Goal: Navigation & Orientation: Understand site structure

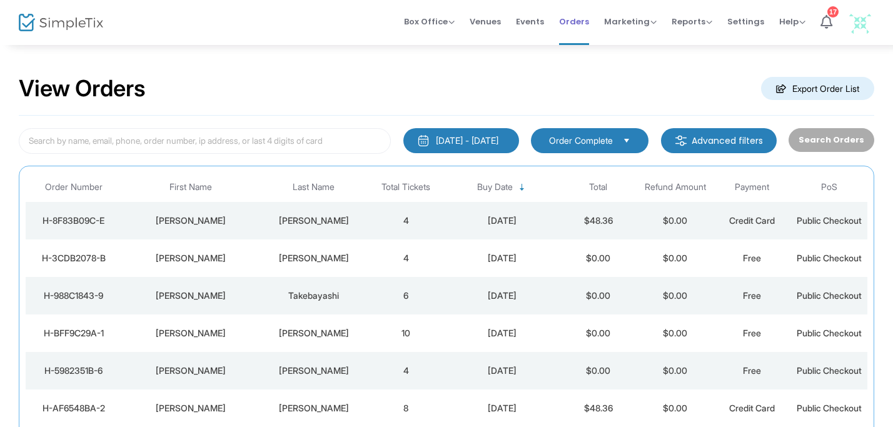
click at [580, 16] on span "Orders" at bounding box center [574, 22] width 30 height 32
click at [628, 16] on span "Marketing" at bounding box center [630, 22] width 53 height 12
click at [581, 30] on span "Orders" at bounding box center [574, 22] width 30 height 32
click at [581, 24] on span "Orders" at bounding box center [574, 22] width 30 height 32
click at [82, 26] on img at bounding box center [61, 23] width 84 height 18
